Goal: Information Seeking & Learning: Check status

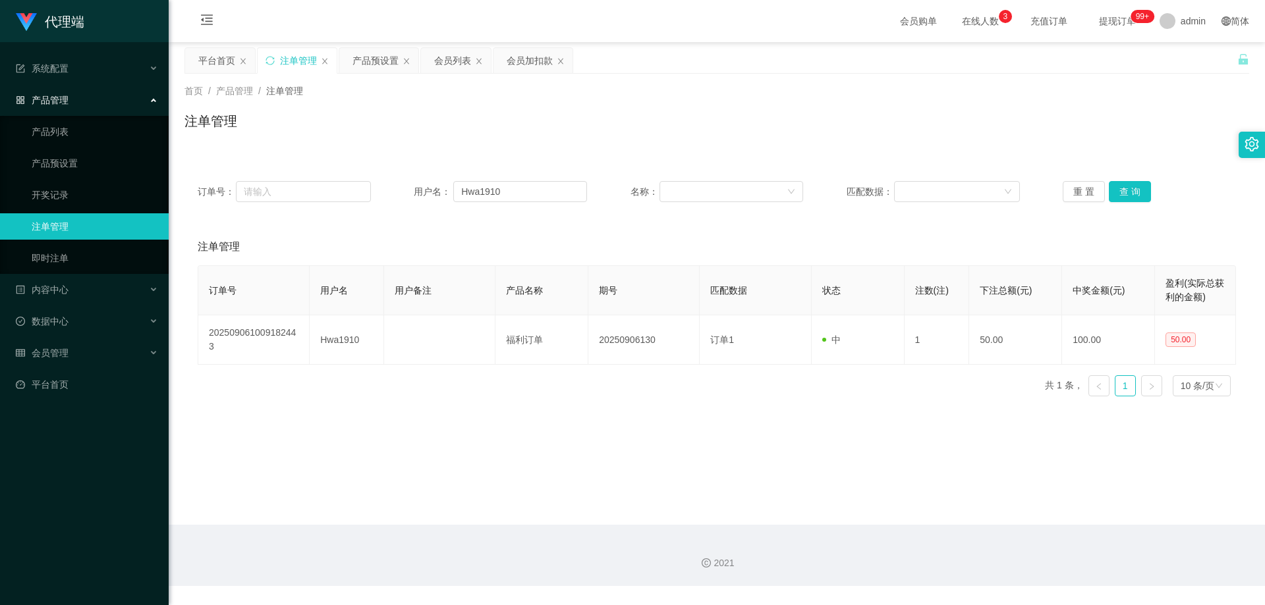
click at [1135, 192] on button "查 询" at bounding box center [1130, 191] width 42 height 21
drag, startPoint x: 528, startPoint y: 190, endPoint x: 356, endPoint y: 181, distance: 172.2
click at [356, 182] on div "订单号： 用户名： Hwa1910 名称： 匹配数据： 重 置 查 询" at bounding box center [717, 191] width 1038 height 21
click at [281, 189] on input "text" at bounding box center [303, 191] width 134 height 21
drag, startPoint x: 445, startPoint y: 61, endPoint x: 369, endPoint y: 147, distance: 114.8
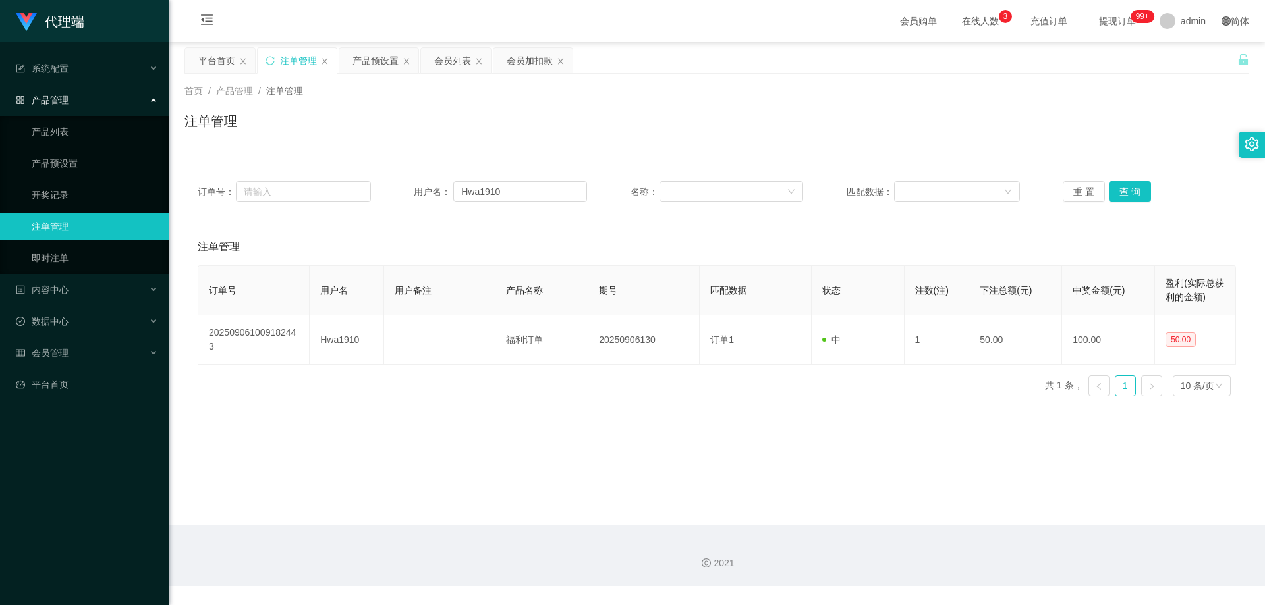
click at [445, 61] on div "会员列表" at bounding box center [452, 60] width 37 height 25
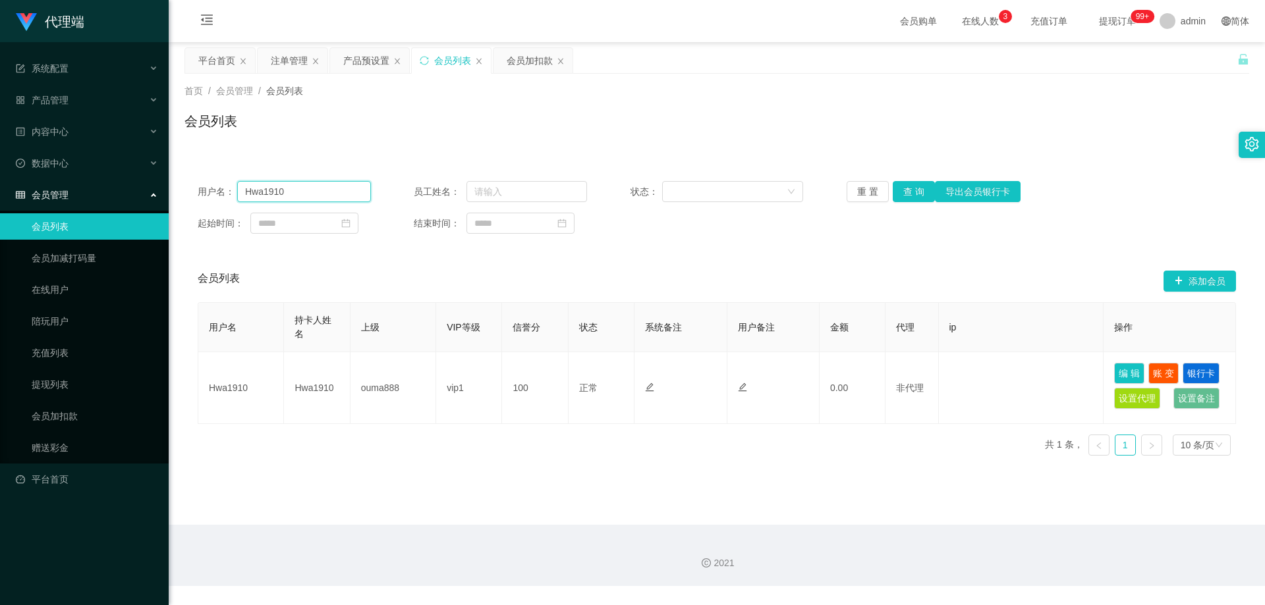
click at [248, 191] on input "Hwa1910" at bounding box center [304, 191] width 134 height 21
click at [359, 196] on input "Hwa1910" at bounding box center [304, 191] width 134 height 21
click at [924, 190] on button "查 询" at bounding box center [914, 191] width 42 height 21
click at [916, 196] on button "查 询" at bounding box center [914, 191] width 42 height 21
click at [916, 196] on div "重 置 查 询 导出会员银行卡" at bounding box center [933, 191] width 173 height 21
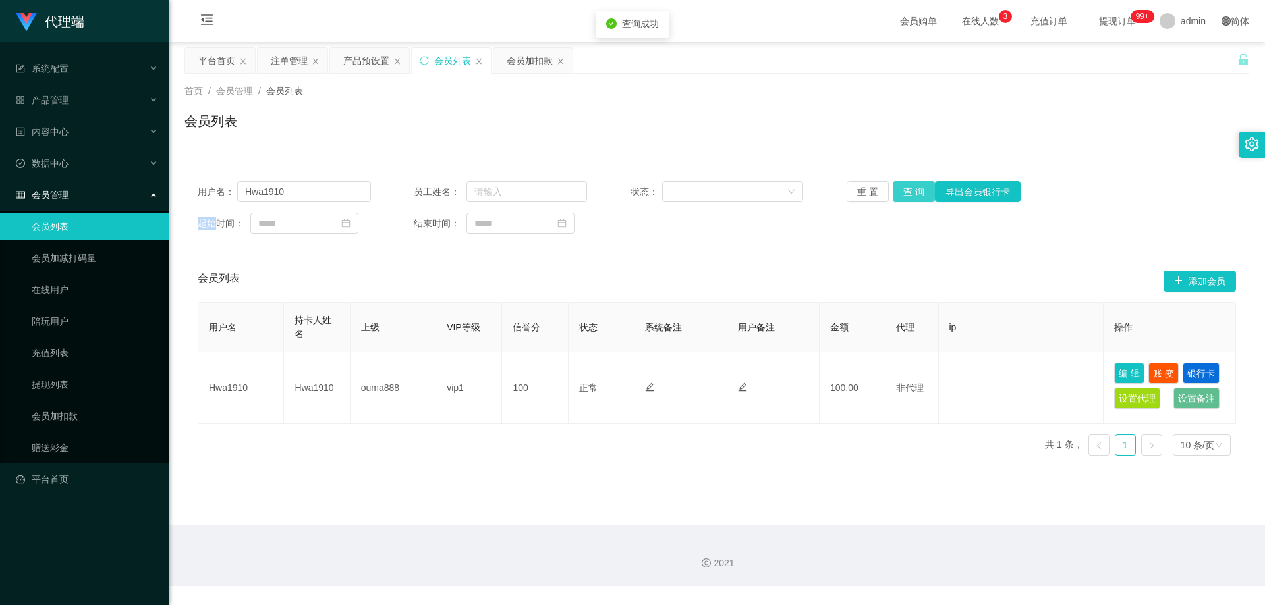
click at [916, 196] on button "查 询" at bounding box center [914, 191] width 42 height 21
drag, startPoint x: 916, startPoint y: 196, endPoint x: 957, endPoint y: 165, distance: 51.7
click at [916, 196] on div "重 置 查 询 导出会员银行卡" at bounding box center [933, 191] width 173 height 21
click at [349, 63] on div "产品预设置" at bounding box center [366, 60] width 46 height 25
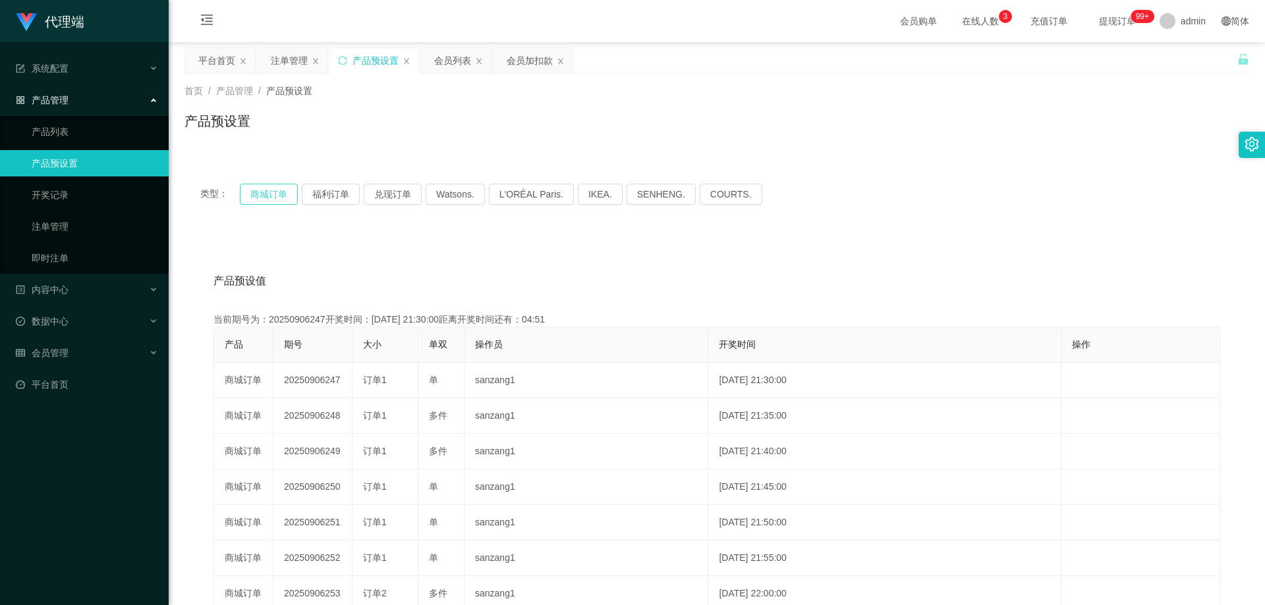
click at [262, 189] on button "商城订单" at bounding box center [269, 194] width 58 height 21
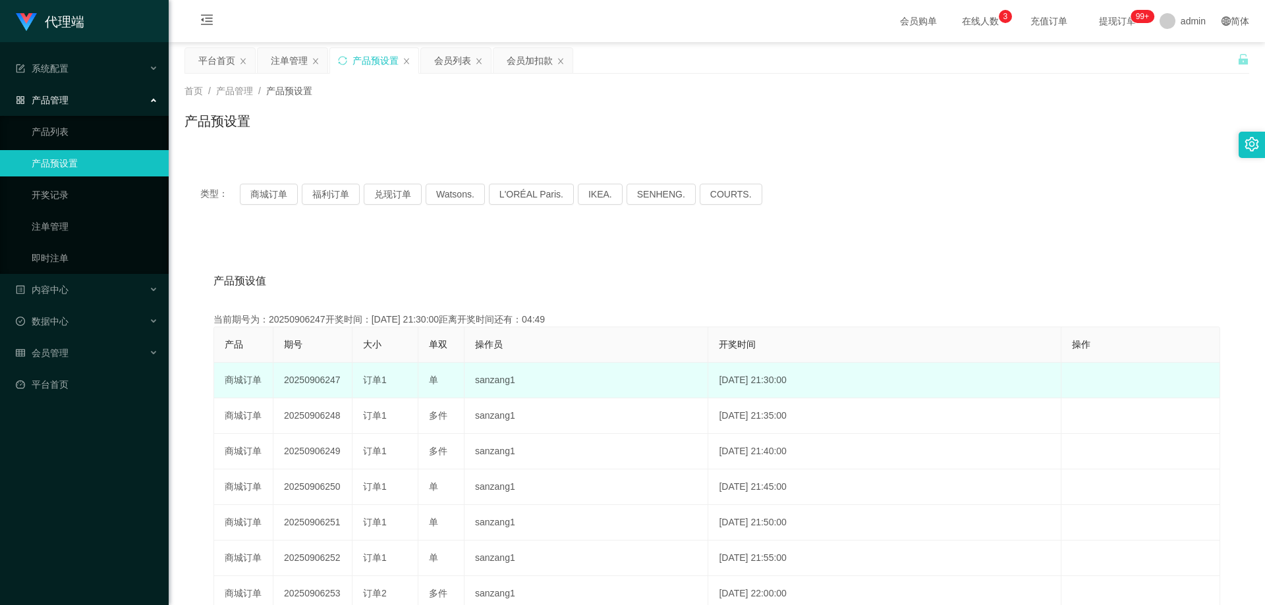
drag, startPoint x: 337, startPoint y: 380, endPoint x: 277, endPoint y: 377, distance: 60.0
click at [277, 377] on td "20250906247" at bounding box center [312, 381] width 79 height 36
copy td "20250906247"
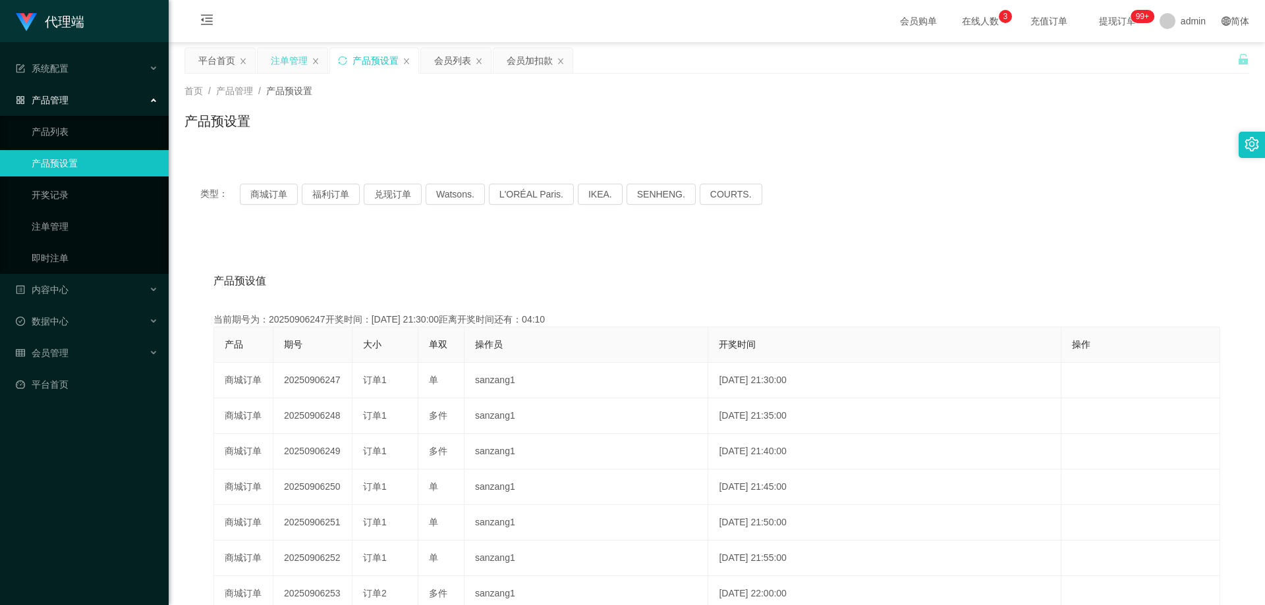
drag, startPoint x: 290, startPoint y: 55, endPoint x: 307, endPoint y: 59, distance: 17.7
click at [290, 55] on div "注单管理" at bounding box center [289, 60] width 37 height 25
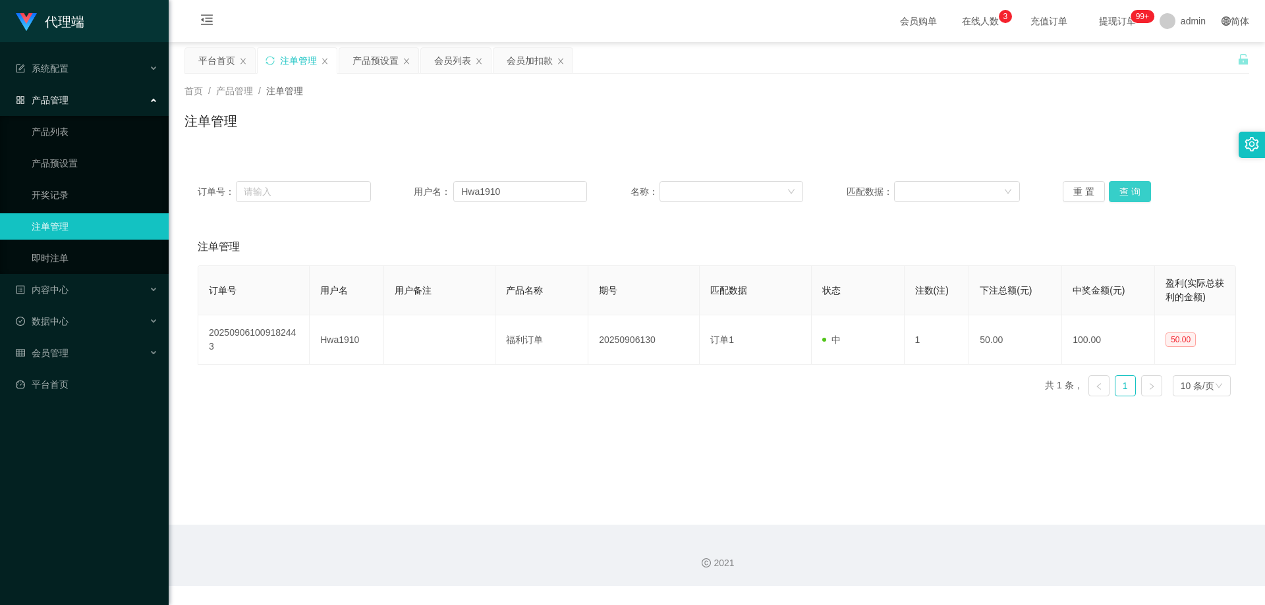
click at [1124, 192] on button "查 询" at bounding box center [1130, 191] width 42 height 21
click at [1124, 192] on div "重 置 查 询" at bounding box center [1149, 191] width 173 height 21
click at [1124, 192] on button "查 询" at bounding box center [1130, 191] width 42 height 21
click at [1124, 192] on div "重 置 查 询" at bounding box center [1149, 191] width 173 height 21
click at [1124, 192] on button "查 询" at bounding box center [1130, 191] width 42 height 21
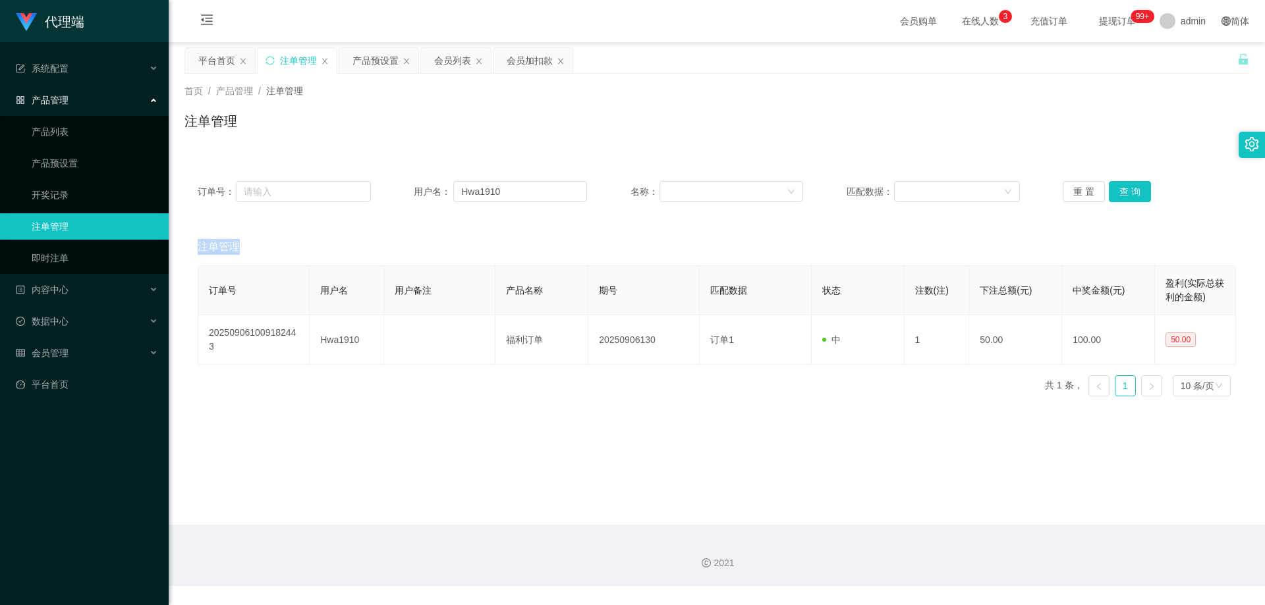
click at [1124, 192] on div "重 置 查 询" at bounding box center [1149, 191] width 173 height 21
click at [1124, 192] on button "查 询" at bounding box center [1130, 191] width 42 height 21
click at [1124, 192] on div "重 置 查 询" at bounding box center [1149, 191] width 173 height 21
click at [1124, 192] on button "查 询" at bounding box center [1137, 191] width 57 height 21
click at [1124, 192] on div "重 置 查 询" at bounding box center [1149, 191] width 173 height 21
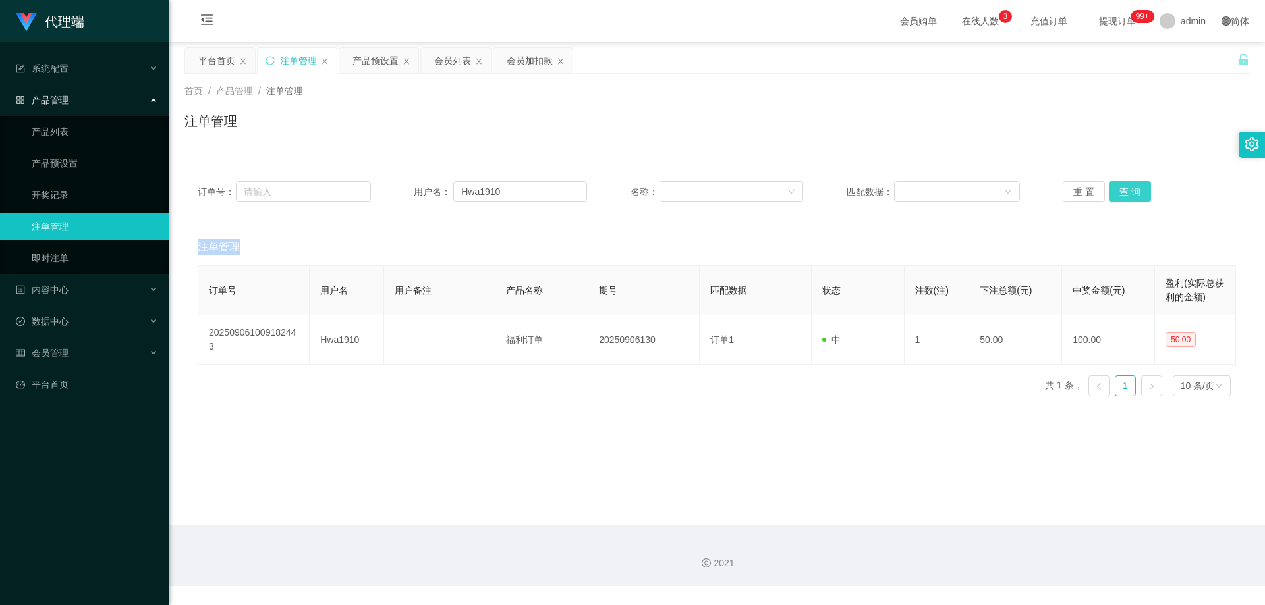
click at [1124, 192] on button "查 询" at bounding box center [1130, 191] width 42 height 21
click at [1124, 192] on div "重 置 查 询" at bounding box center [1149, 191] width 173 height 21
click at [1124, 192] on button "查 询" at bounding box center [1130, 191] width 42 height 21
click at [1124, 192] on div "重 置 查 询" at bounding box center [1149, 191] width 173 height 21
click at [1124, 192] on button "查 询" at bounding box center [1130, 191] width 42 height 21
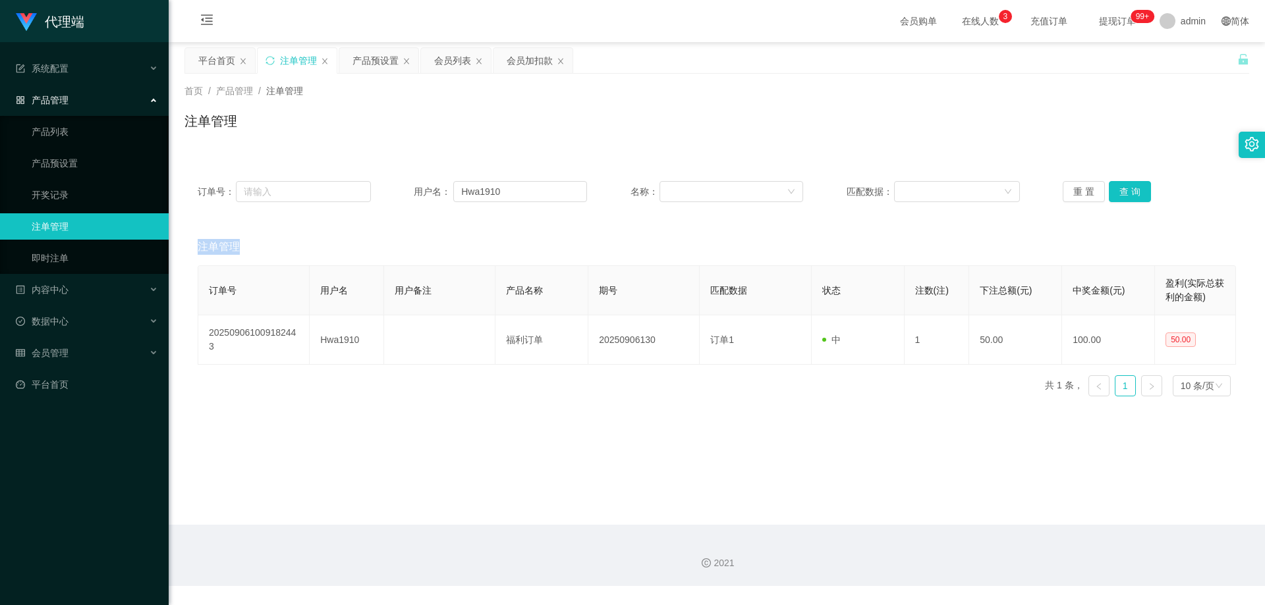
click at [1124, 192] on div "重 置 查 询" at bounding box center [1149, 191] width 173 height 21
click at [1124, 192] on button "查 询" at bounding box center [1130, 191] width 42 height 21
click at [1124, 192] on div "重 置 查 询" at bounding box center [1149, 191] width 173 height 21
click at [1124, 192] on button "查 询" at bounding box center [1130, 191] width 42 height 21
click at [1124, 192] on div "重 置 查 询" at bounding box center [1149, 191] width 173 height 21
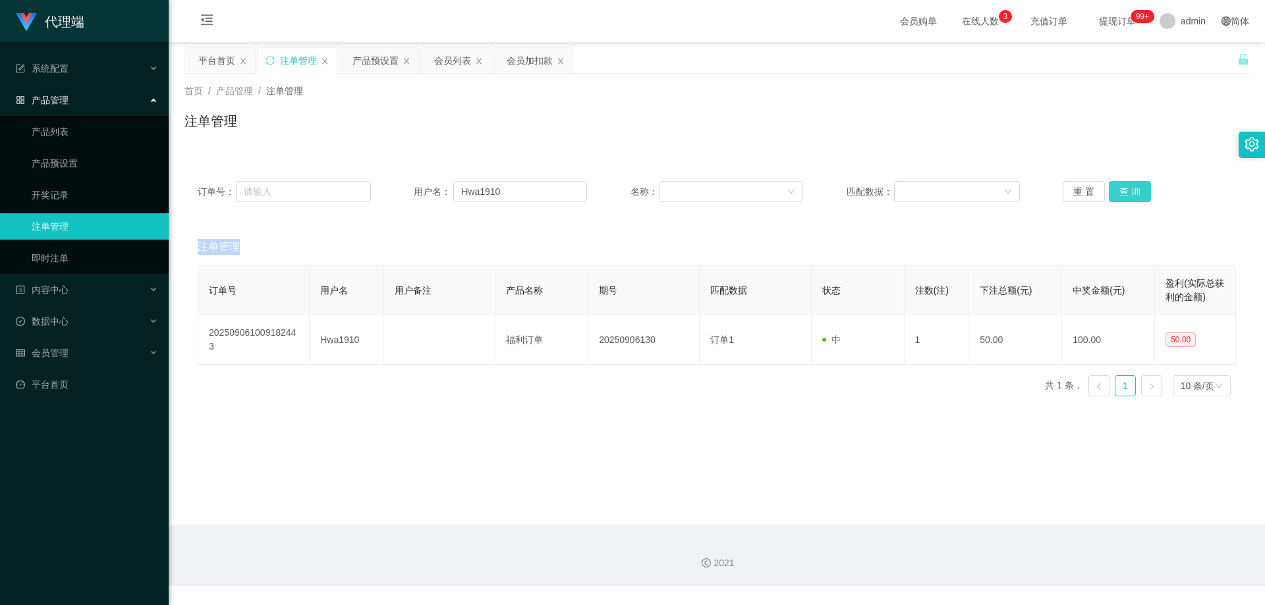
click at [1124, 192] on button "查 询" at bounding box center [1130, 191] width 42 height 21
click at [1124, 192] on div "重 置 查 询" at bounding box center [1149, 191] width 173 height 21
click at [1124, 192] on button "查 询" at bounding box center [1130, 191] width 42 height 21
click at [1124, 192] on div "重 置 查 询" at bounding box center [1149, 191] width 173 height 21
click at [1129, 187] on button "查 询" at bounding box center [1130, 191] width 42 height 21
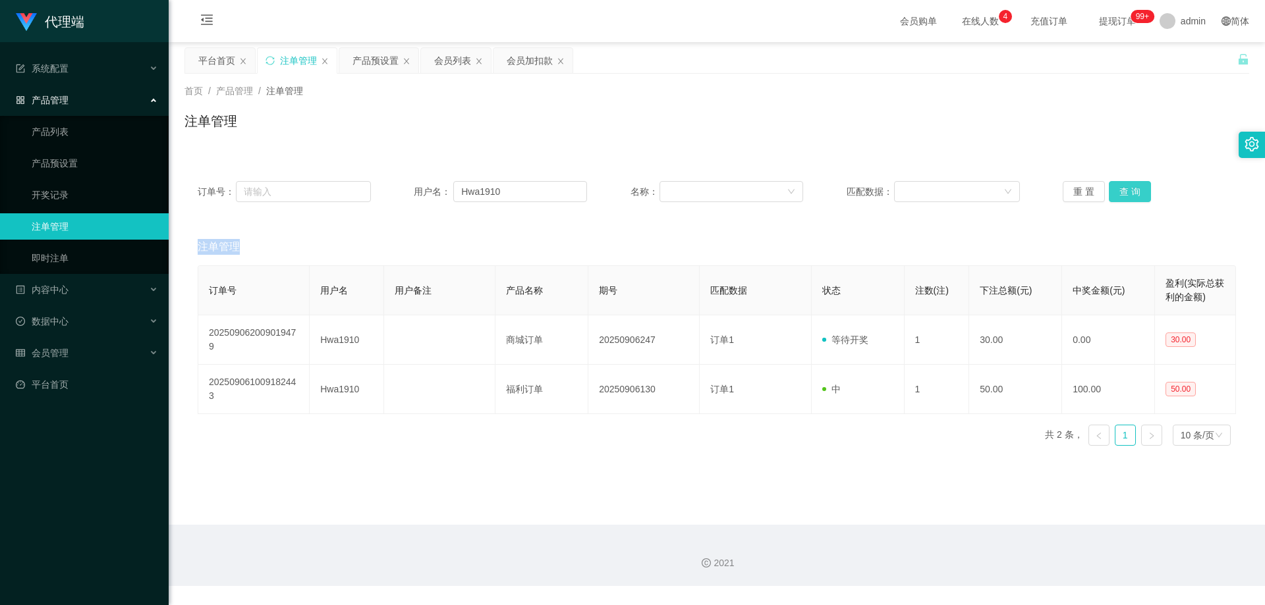
click at [1129, 187] on button "查 询" at bounding box center [1130, 191] width 42 height 21
click at [1129, 187] on div "重 置 查 询" at bounding box center [1149, 191] width 173 height 21
click at [1129, 187] on button "查 询" at bounding box center [1130, 191] width 42 height 21
click at [1129, 187] on div "重 置 查 询" at bounding box center [1149, 191] width 173 height 21
drag, startPoint x: 513, startPoint y: 190, endPoint x: 395, endPoint y: 189, distance: 117.9
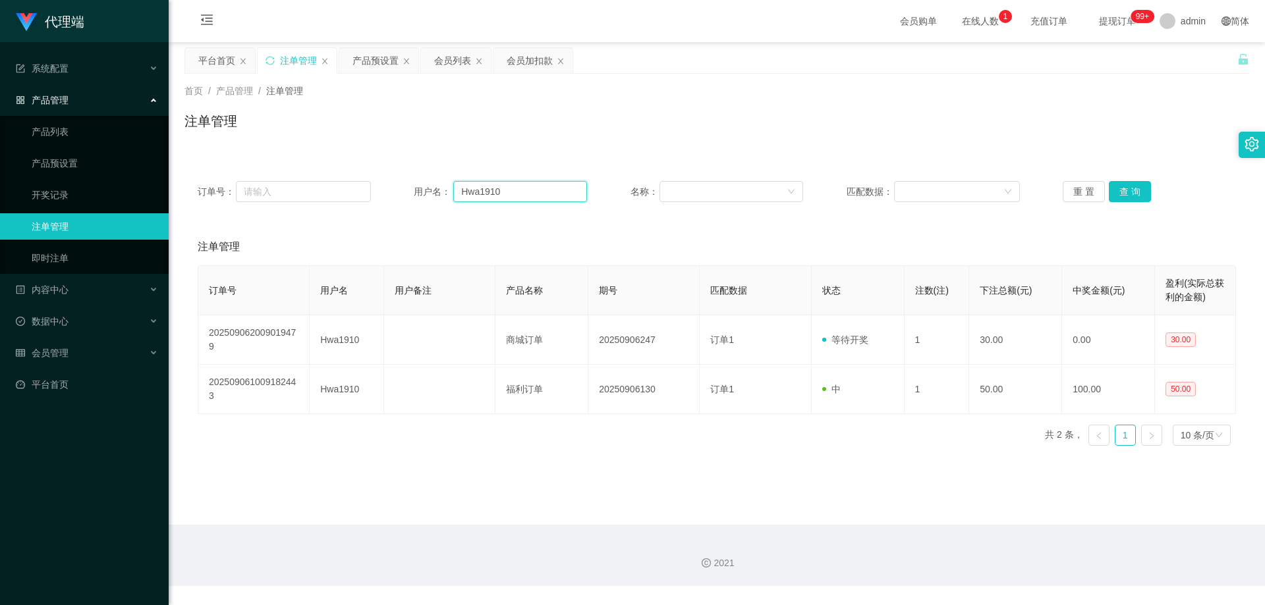
click at [395, 189] on div "订单号： 用户名： Hwa1910 名称： 匹配数据： 重 置 查 询" at bounding box center [717, 191] width 1038 height 21
drag, startPoint x: 455, startPoint y: 63, endPoint x: 430, endPoint y: 78, distance: 28.7
click at [455, 63] on div "会员列表" at bounding box center [452, 60] width 37 height 25
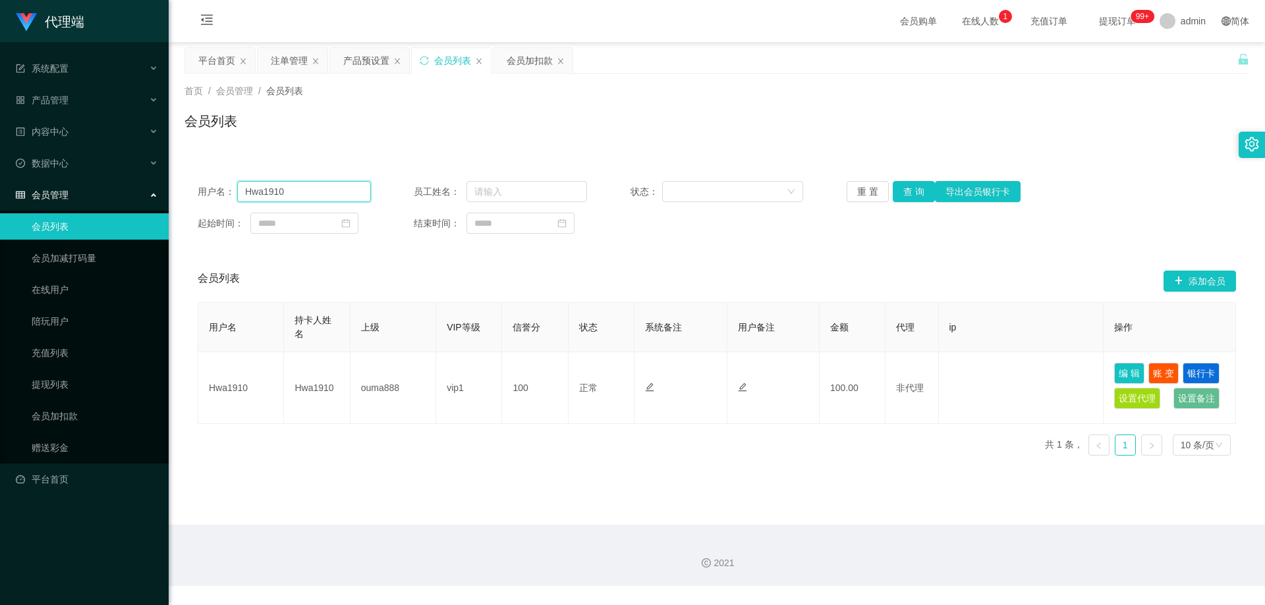
drag, startPoint x: 301, startPoint y: 188, endPoint x: 310, endPoint y: 188, distance: 9.2
click at [301, 188] on input "Hwa1910" at bounding box center [304, 191] width 134 height 21
click at [902, 194] on button "查 询" at bounding box center [914, 191] width 42 height 21
click at [907, 188] on button "查 询" at bounding box center [914, 191] width 42 height 21
click at [907, 188] on div "重 置 查 询 导出会员银行卡" at bounding box center [933, 191] width 173 height 21
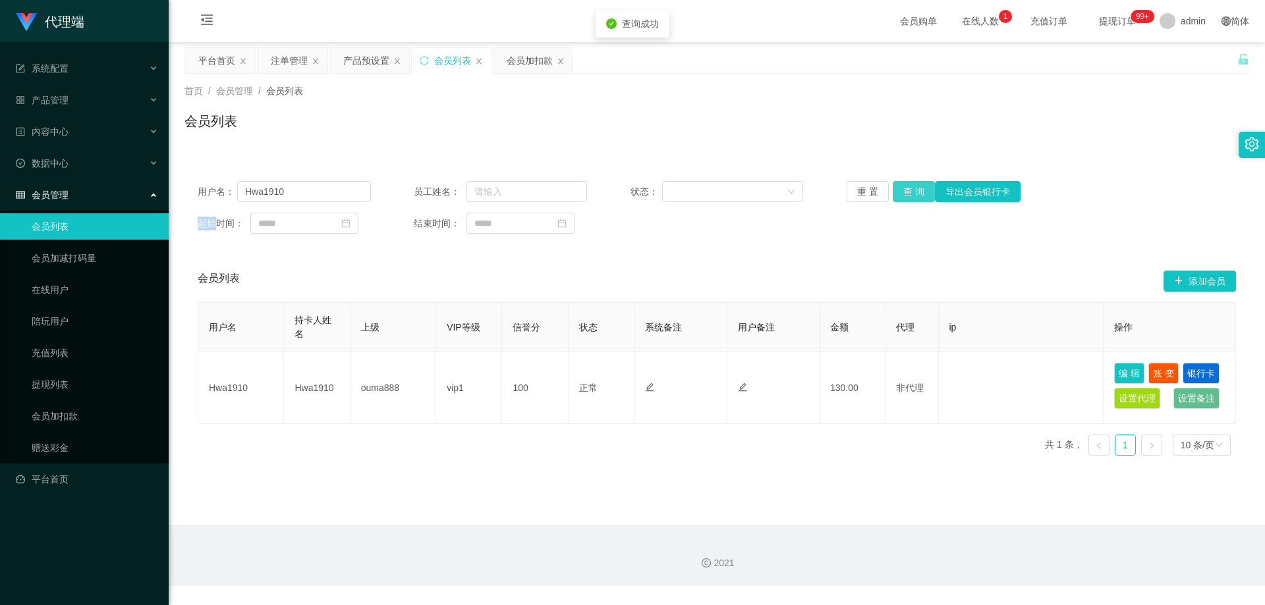
click at [907, 188] on button "查 询" at bounding box center [914, 191] width 42 height 21
